Goal: Information Seeking & Learning: Learn about a topic

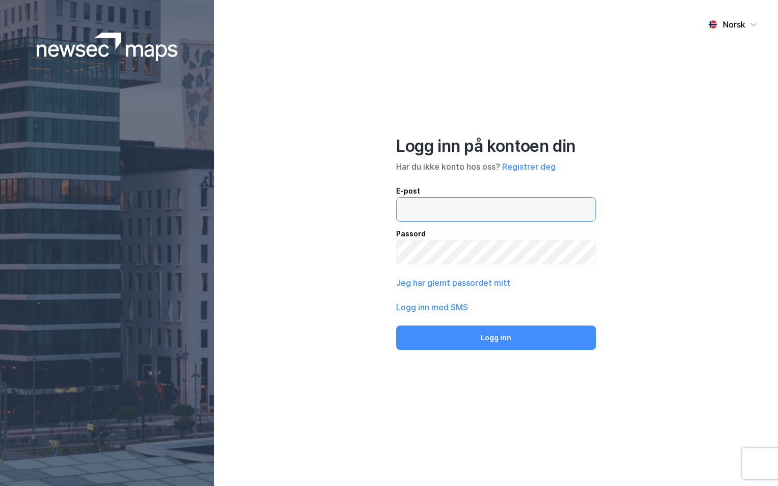
click at [422, 206] on input "email" at bounding box center [495, 209] width 199 height 23
type input "[PERSON_NAME][EMAIL_ADDRESS][DOMAIN_NAME]"
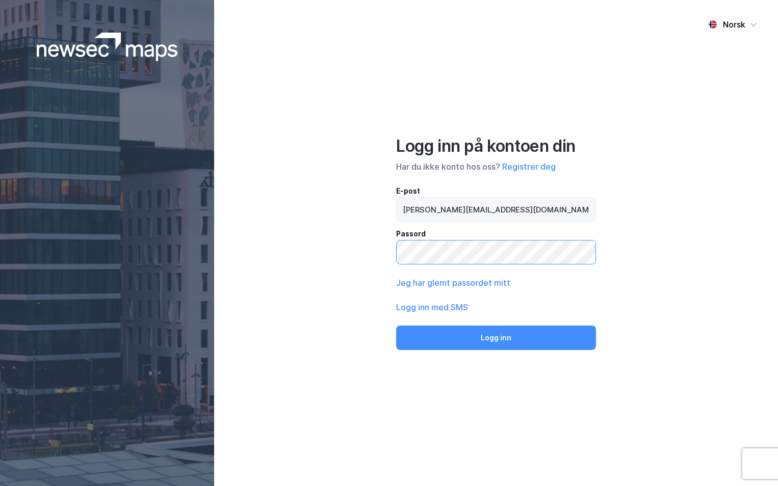
click at [396, 326] on button "Logg inn" at bounding box center [496, 338] width 200 height 24
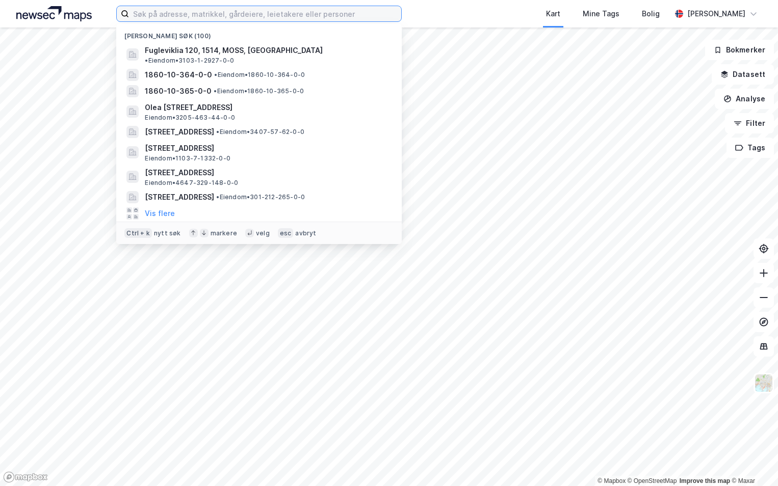
click at [154, 19] on input at bounding box center [265, 13] width 272 height 15
paste input "3901-59/12/0/0"
type input "3901-59/12/0/0"
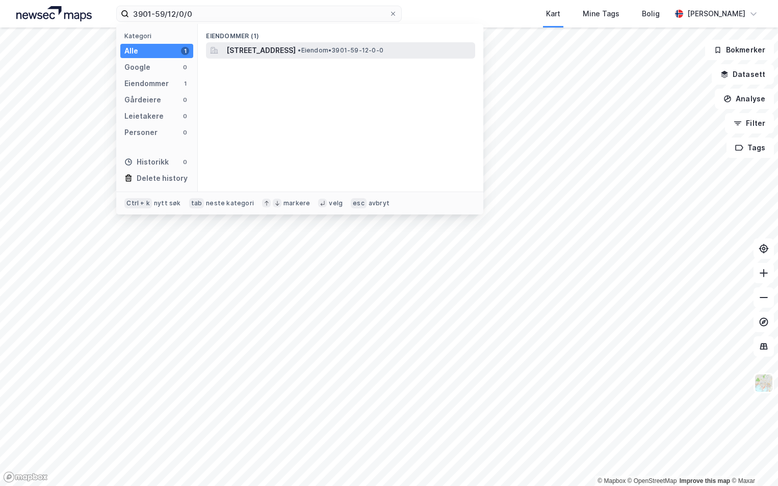
click at [259, 55] on span "[STREET_ADDRESS]" at bounding box center [260, 50] width 69 height 12
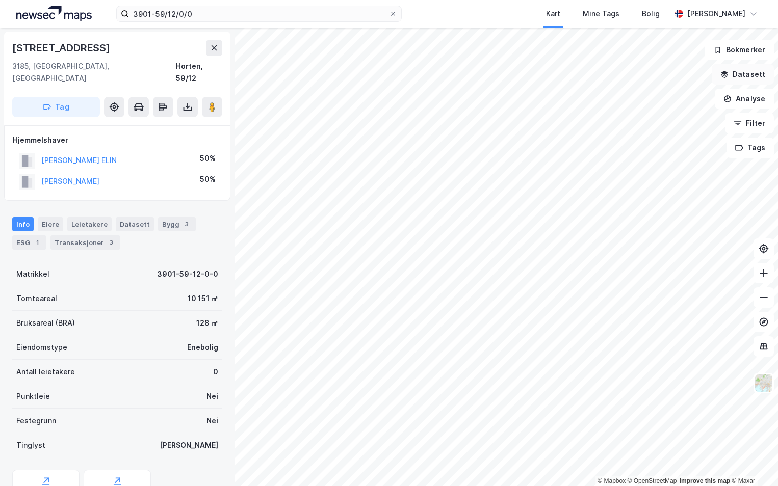
click at [756, 75] on button "Datasett" at bounding box center [742, 74] width 62 height 20
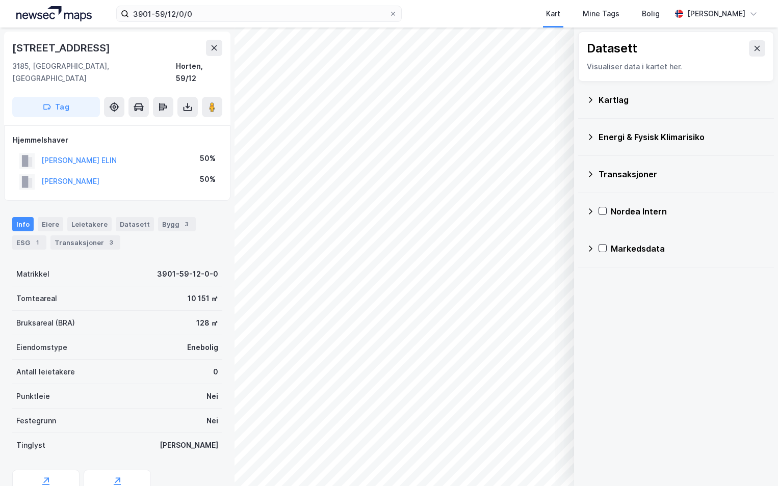
click at [593, 98] on icon at bounding box center [590, 100] width 8 height 8
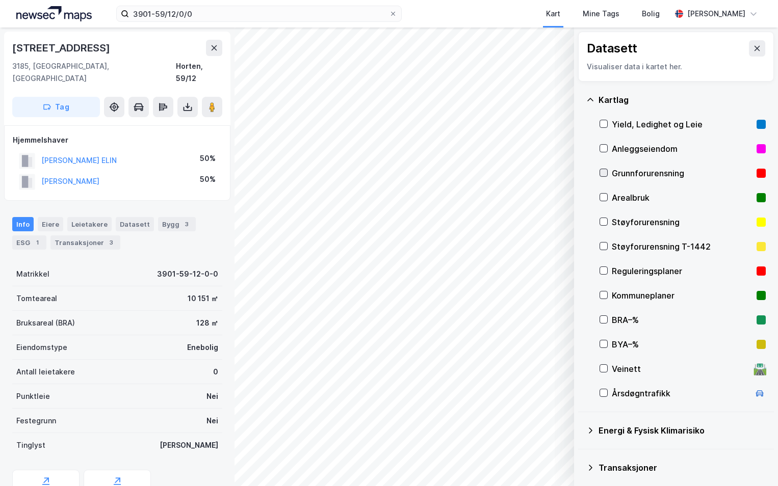
click at [601, 169] on icon at bounding box center [603, 172] width 7 height 7
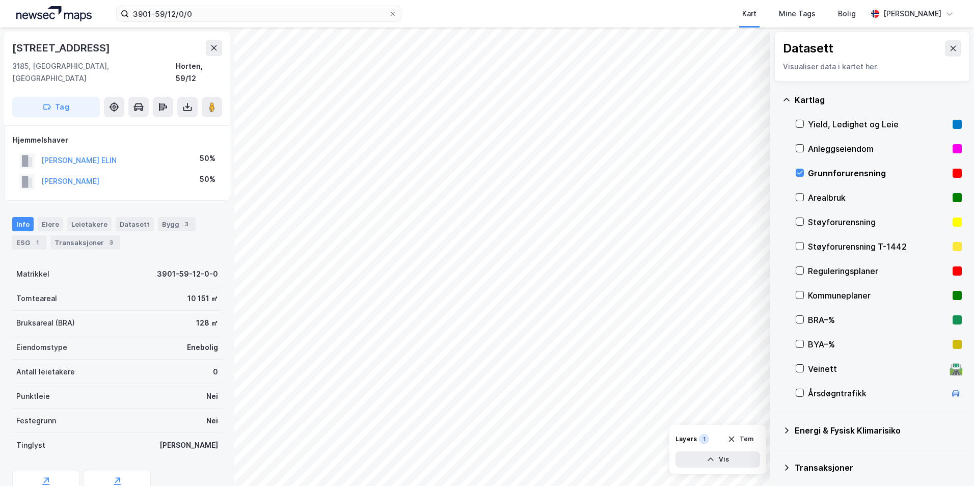
scroll to position [79, 0]
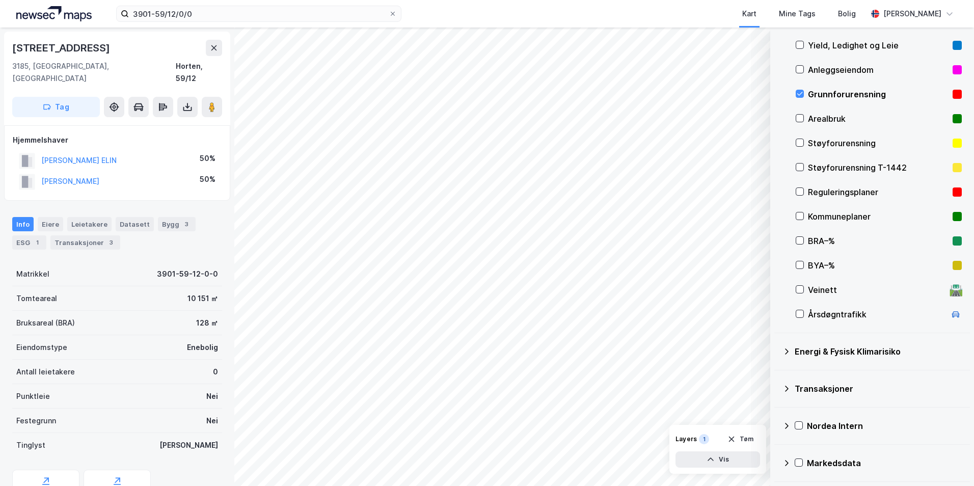
click at [777, 350] on icon at bounding box center [787, 352] width 8 height 8
click at [777, 374] on icon at bounding box center [812, 375] width 7 height 7
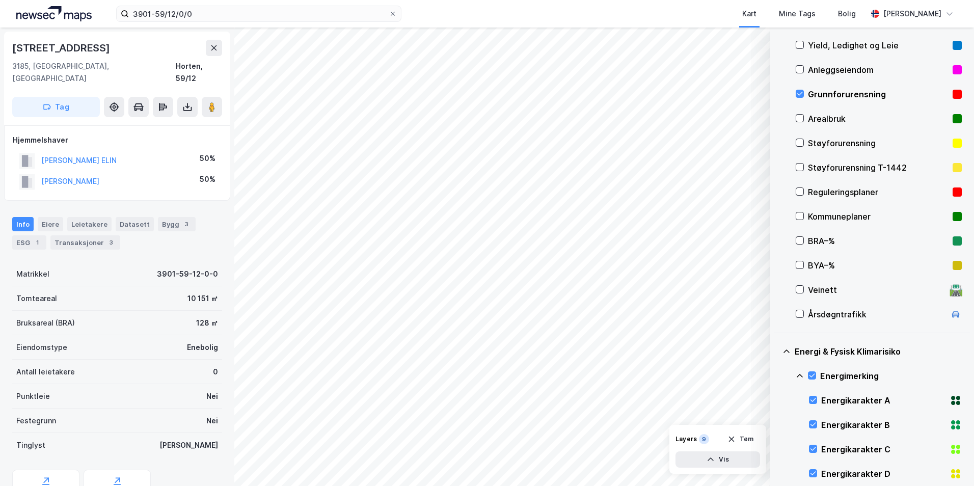
click at [777, 374] on icon at bounding box center [800, 376] width 8 height 8
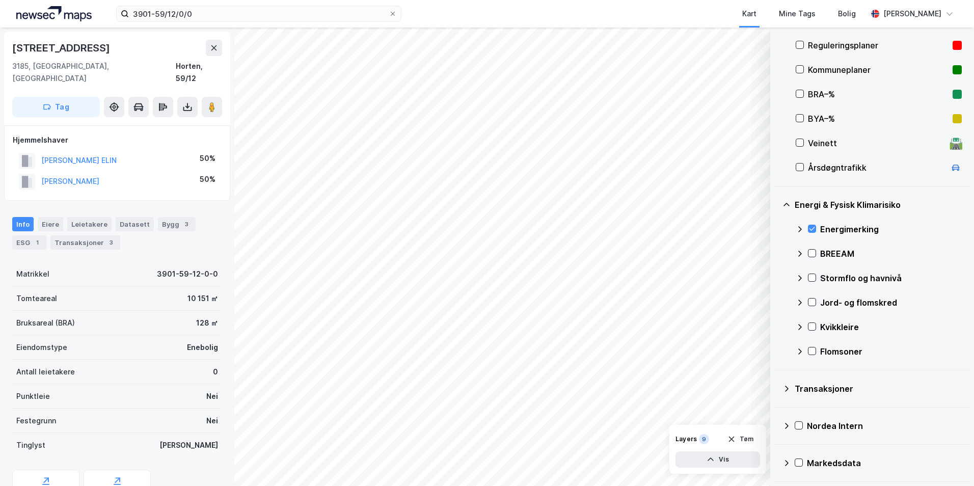
drag, startPoint x: 814, startPoint y: 278, endPoint x: 802, endPoint y: 284, distance: 13.5
click at [777, 279] on icon at bounding box center [812, 277] width 7 height 7
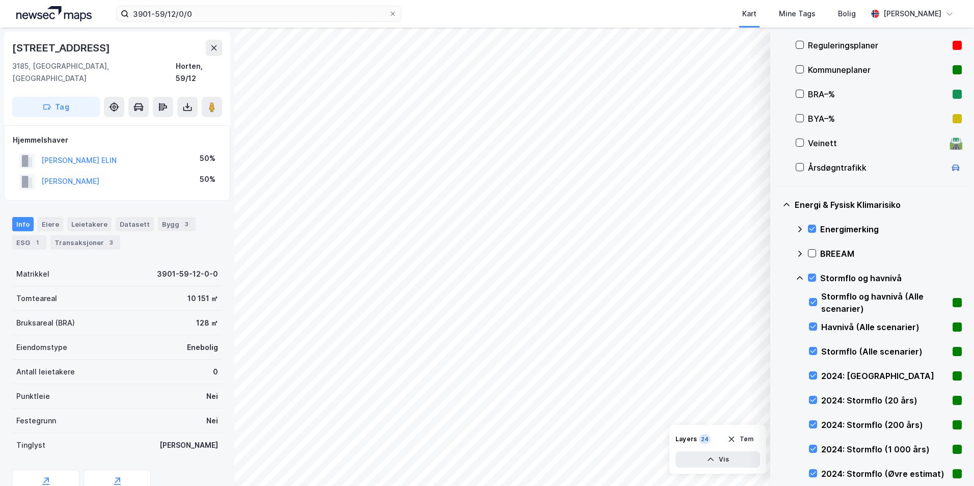
click at [777, 278] on icon at bounding box center [800, 278] width 8 height 8
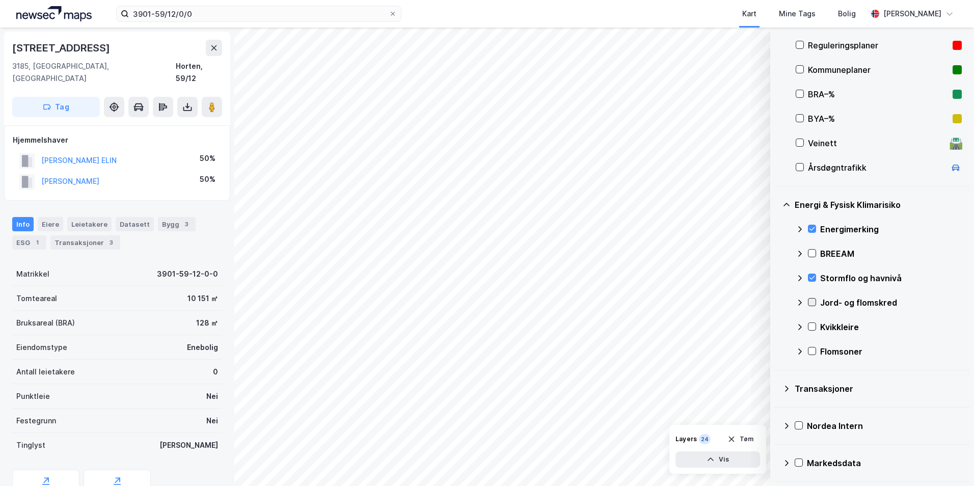
click at [777, 303] on icon at bounding box center [812, 302] width 7 height 7
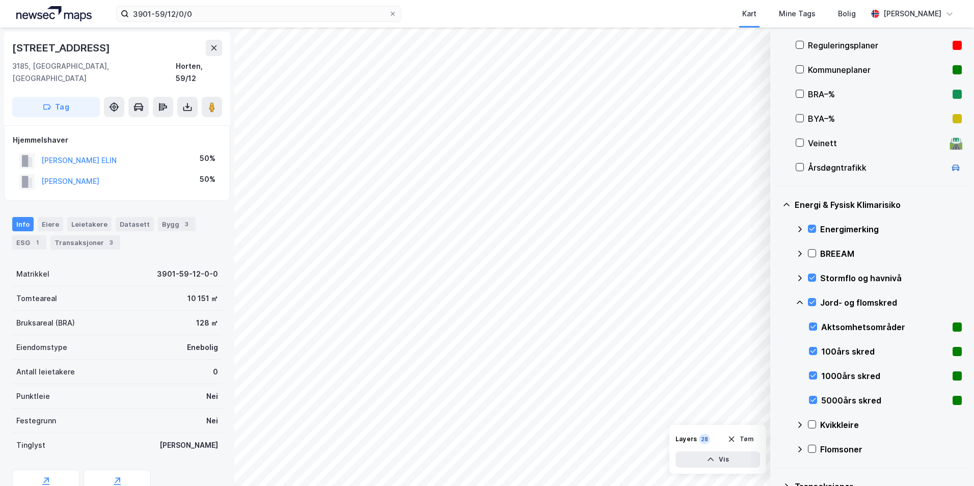
click at [777, 303] on icon at bounding box center [800, 303] width 8 height 8
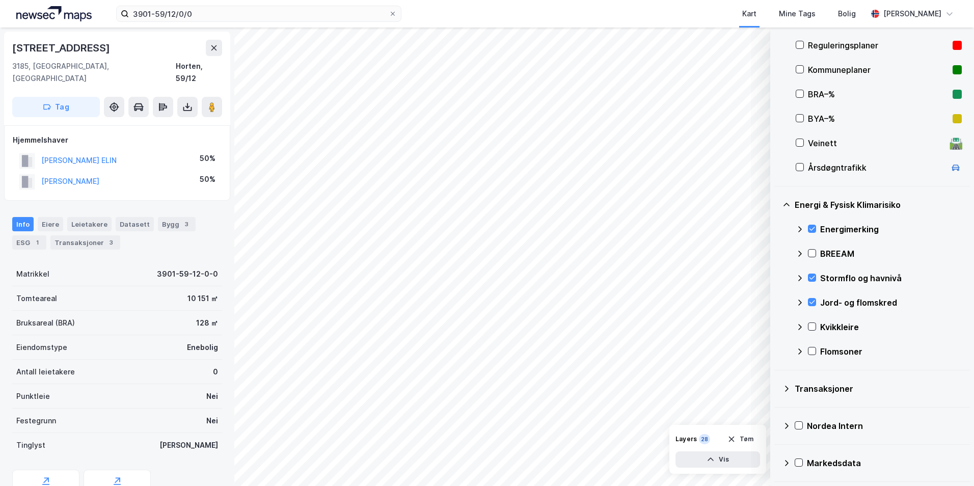
click at [777, 325] on icon at bounding box center [812, 326] width 7 height 7
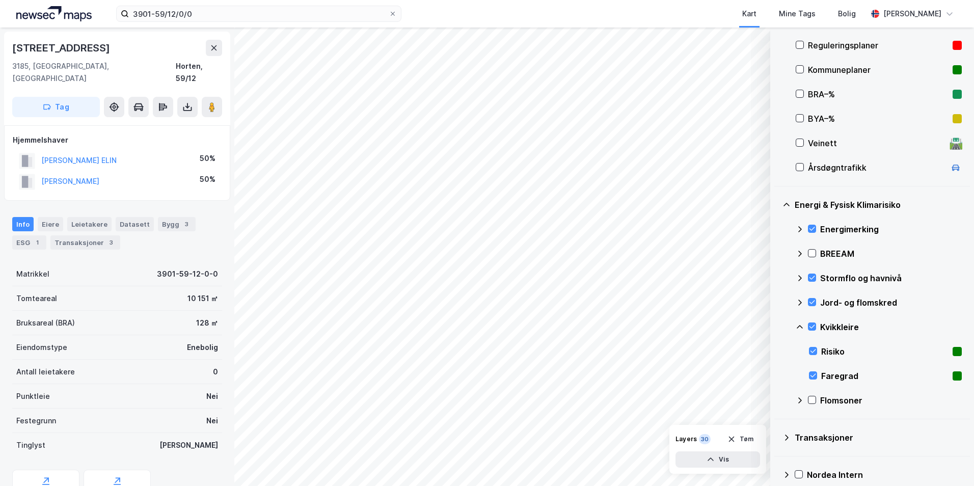
click at [777, 329] on icon at bounding box center [800, 327] width 8 height 8
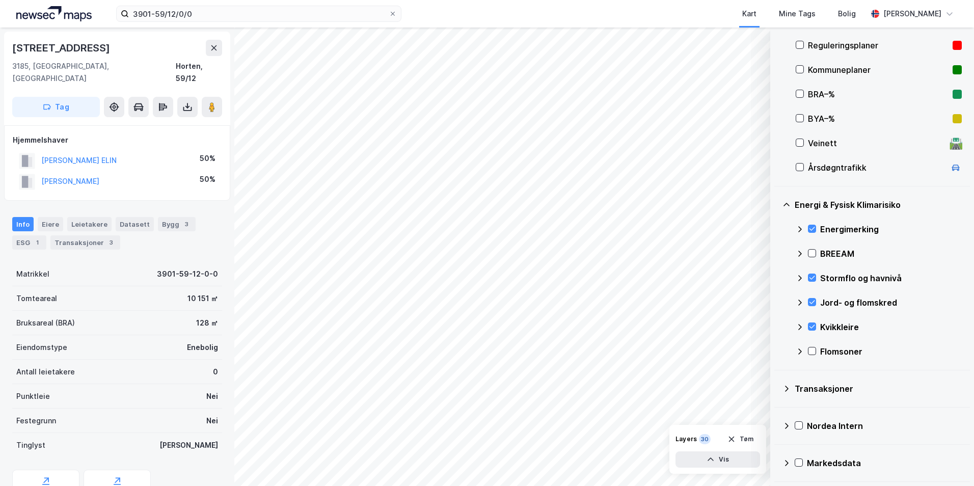
click at [777, 350] on icon at bounding box center [812, 351] width 7 height 7
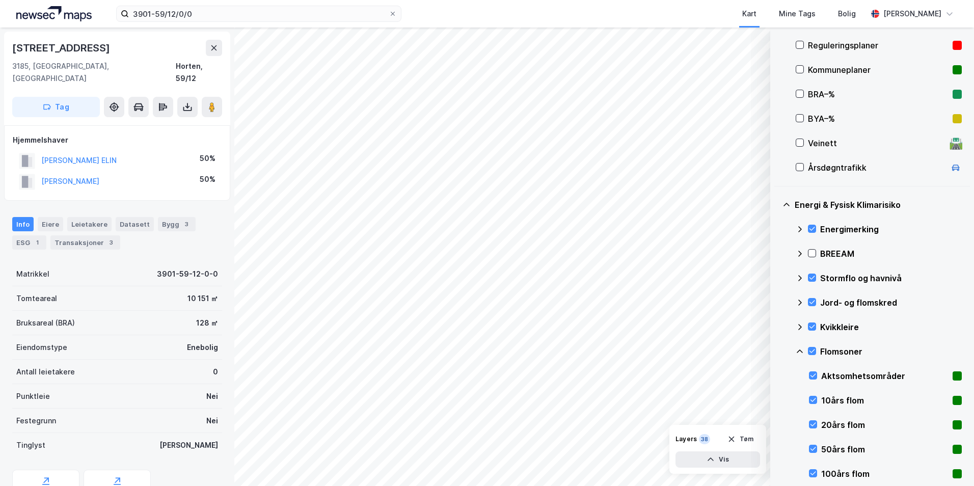
click at [777, 353] on icon at bounding box center [800, 352] width 8 height 8
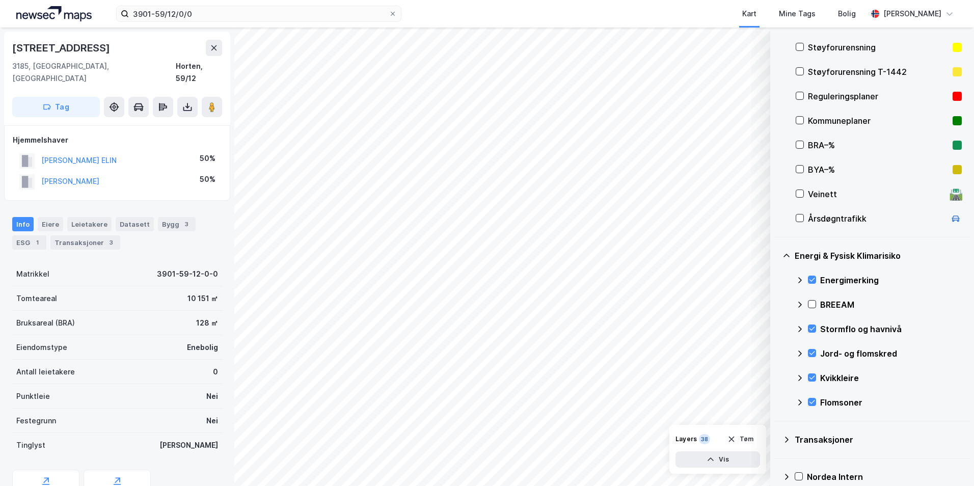
scroll to position [124, 0]
